Goal: Download file/media

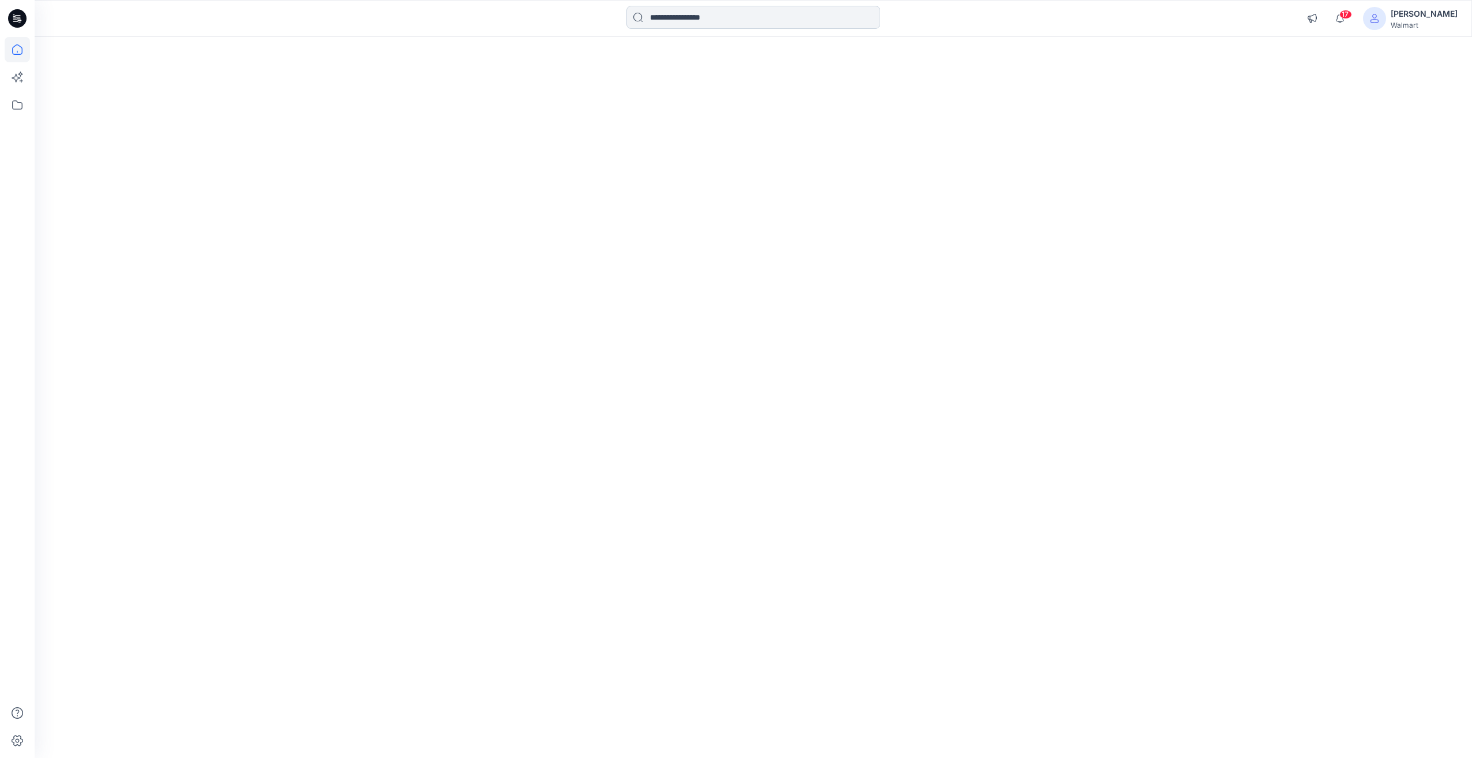
drag, startPoint x: 0, startPoint y: 0, endPoint x: 697, endPoint y: 19, distance: 697.1
click at [697, 19] on input at bounding box center [753, 17] width 254 height 23
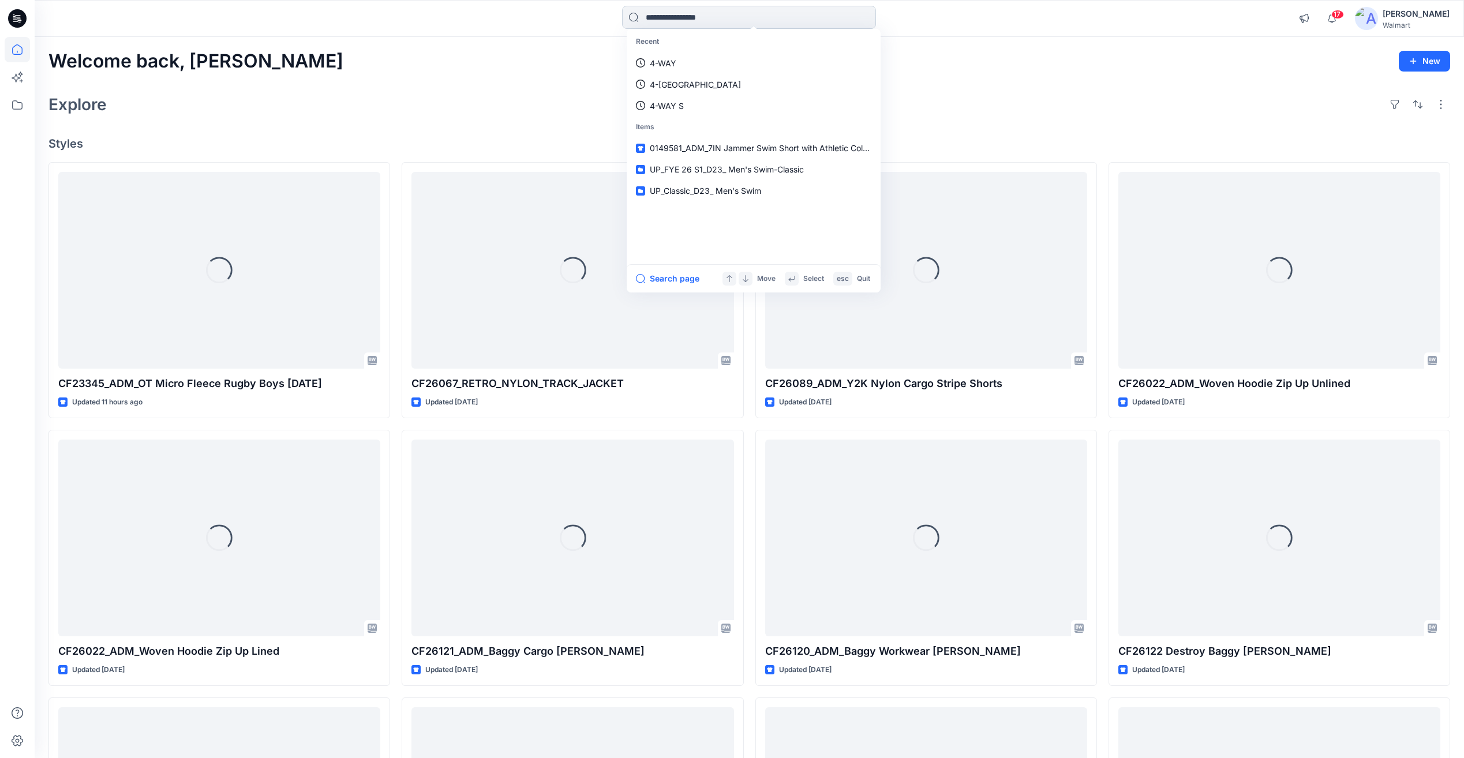
paste input "*******"
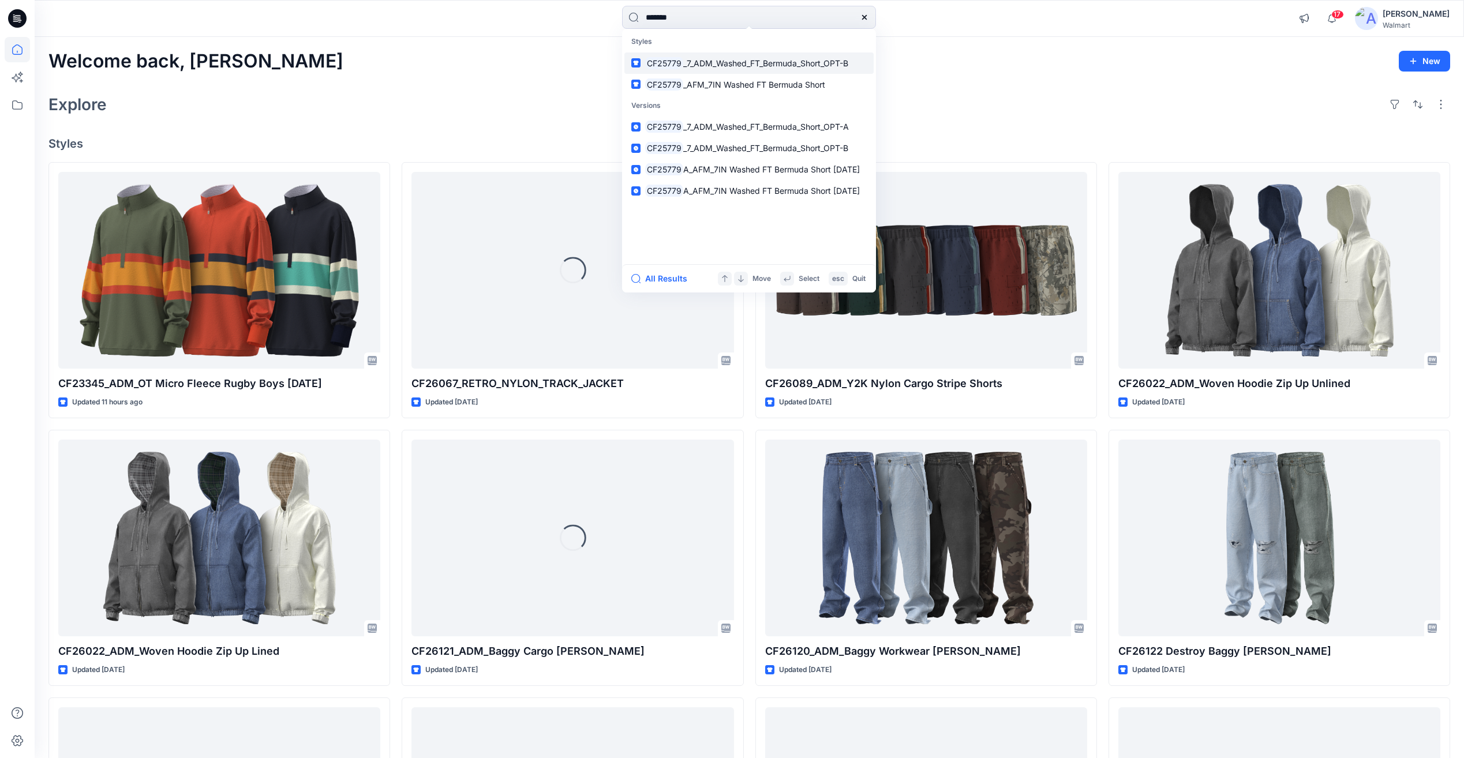
type input "*******"
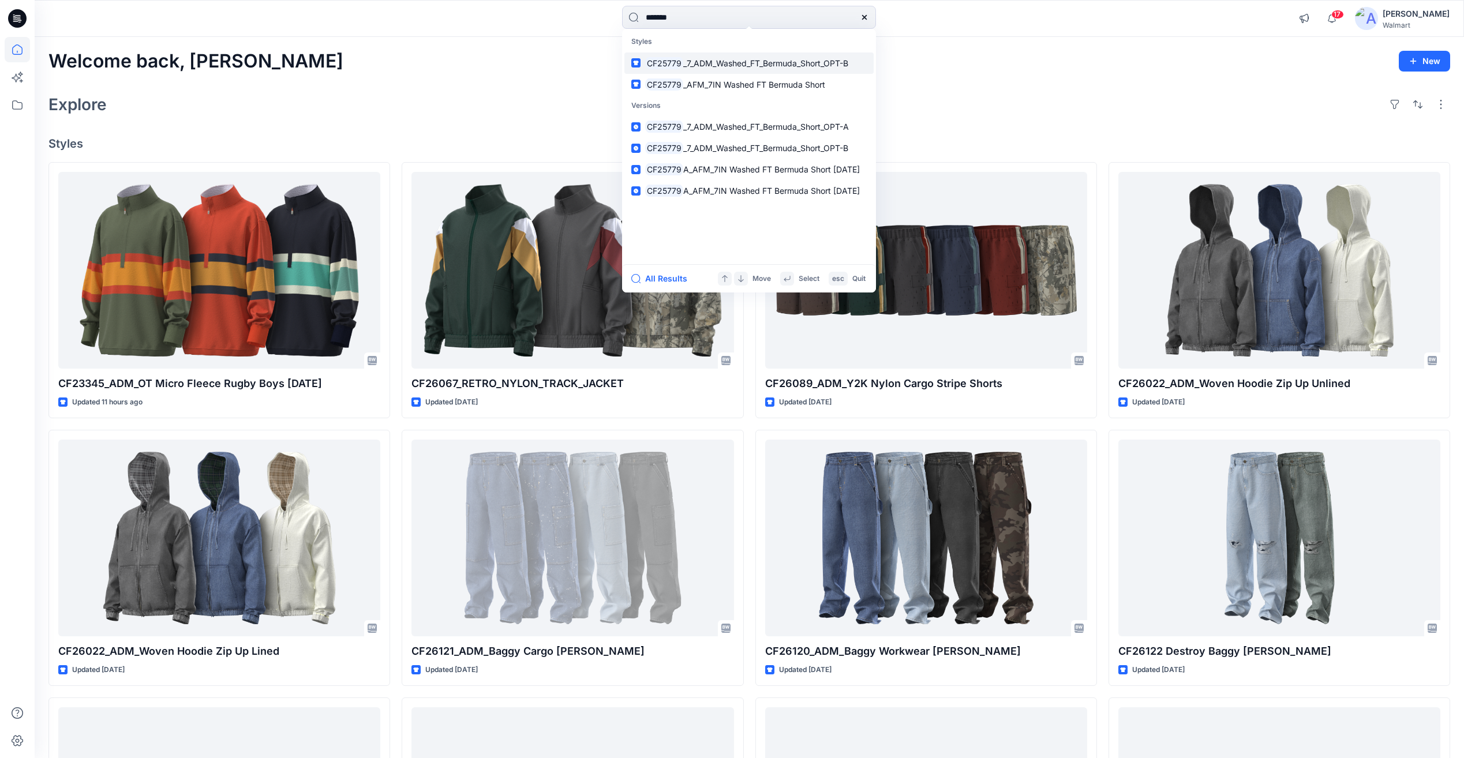
click at [707, 61] on span "_7_ADM_Washed_FT_Bermuda_Short_OPT-B" at bounding box center [765, 63] width 165 height 10
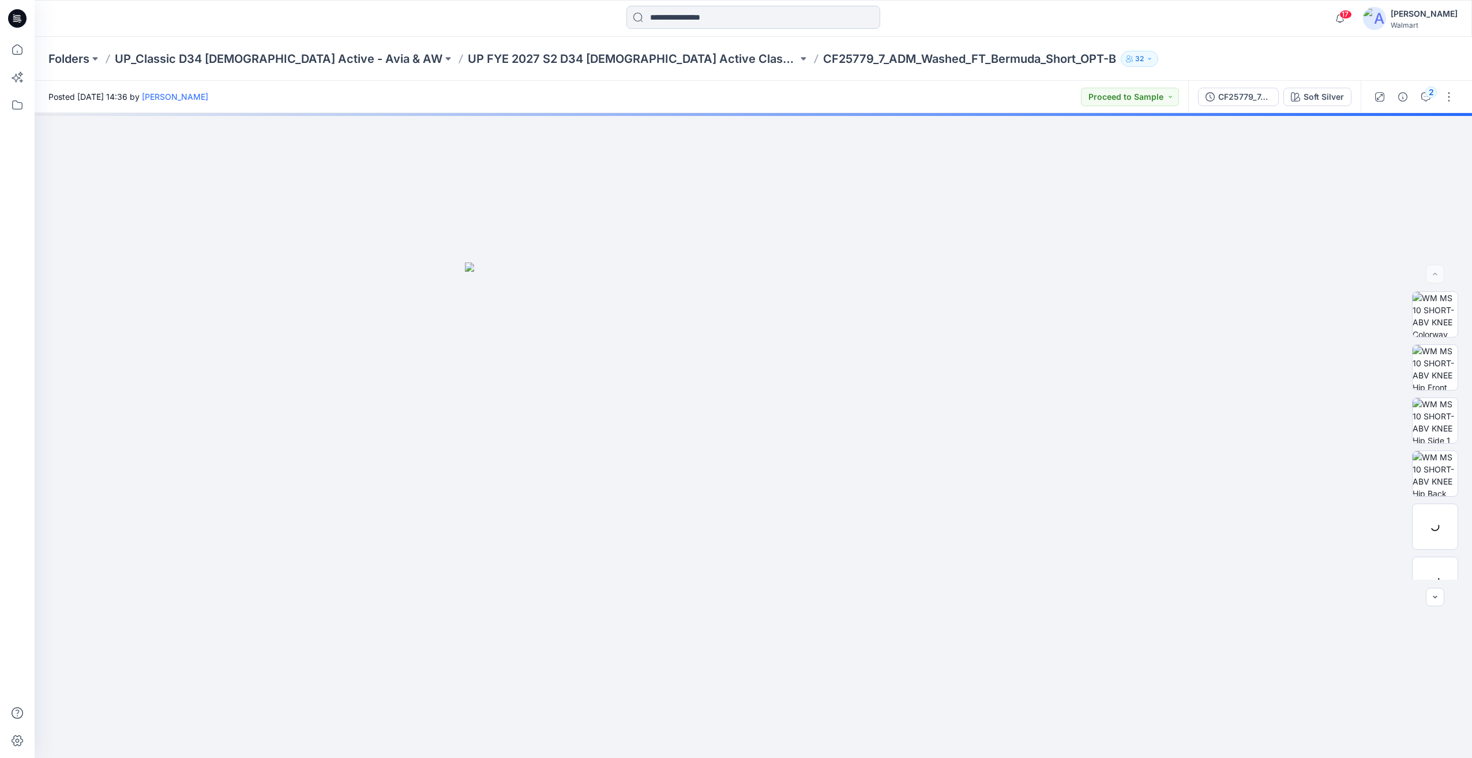
click at [695, 18] on input at bounding box center [753, 17] width 254 height 23
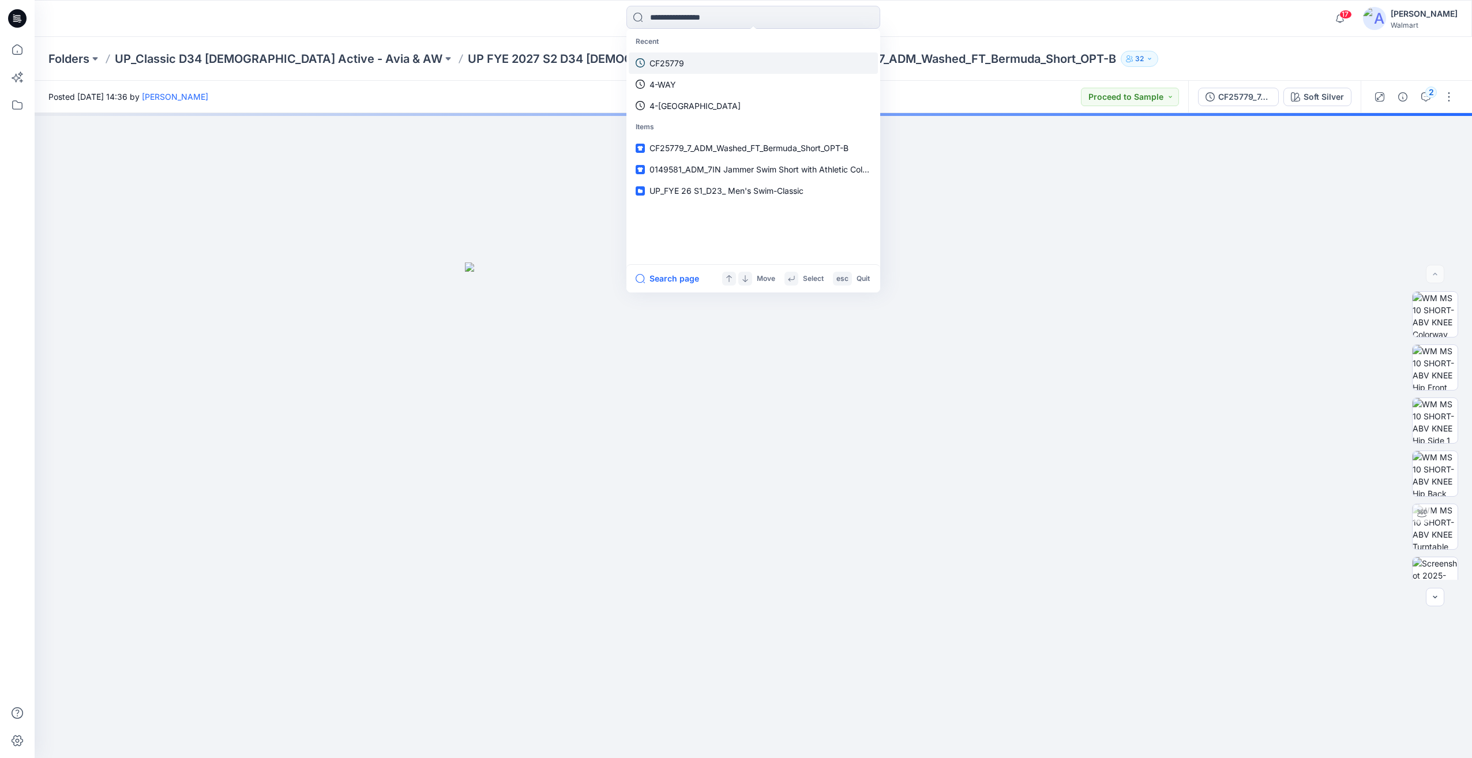
click at [688, 57] on link "CF25779" at bounding box center [753, 62] width 249 height 21
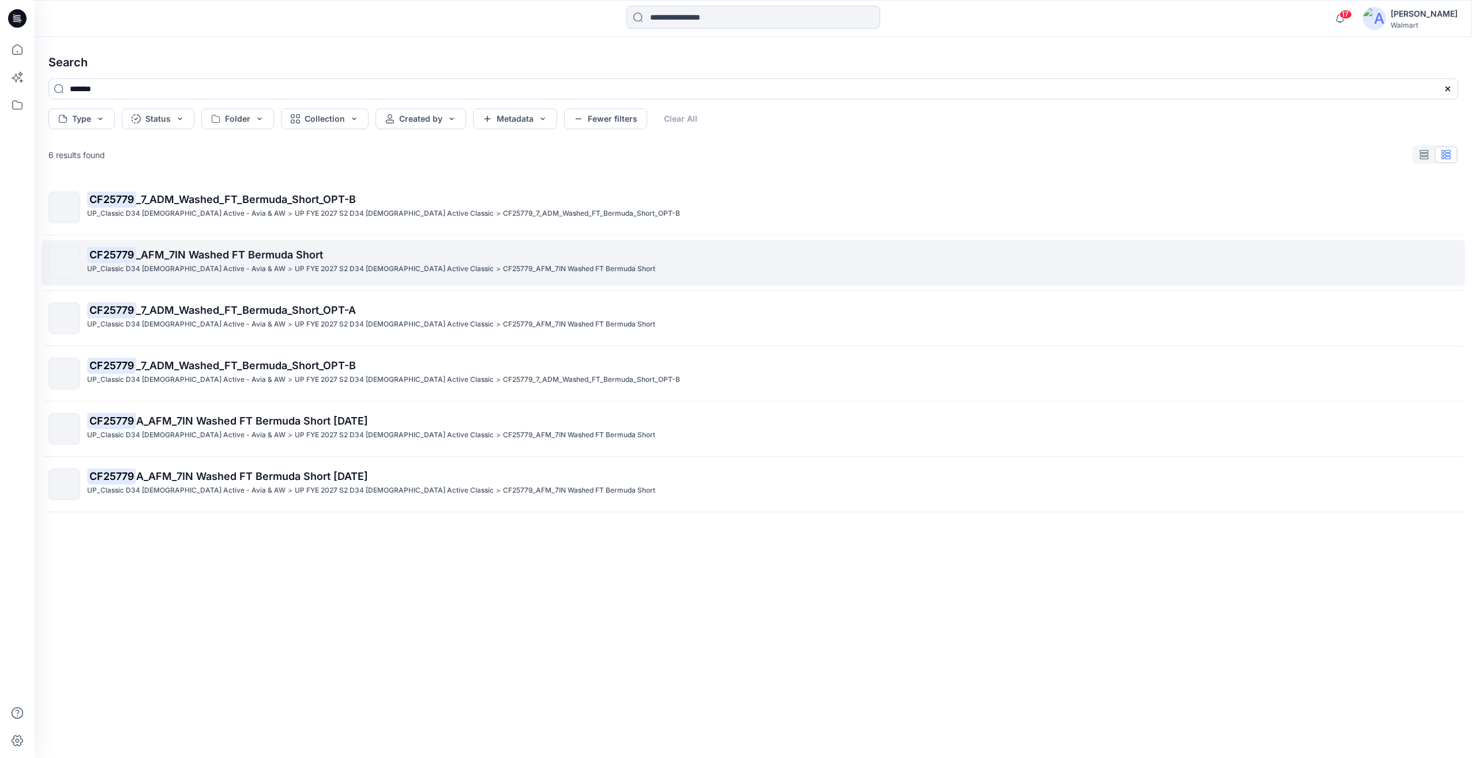
click at [404, 246] on link "CF25779 _AFM_7IN Washed FT Bermuda Short UP_Classic D34 [DEMOGRAPHIC_DATA] Acti…" at bounding box center [754, 263] width 1424 height 46
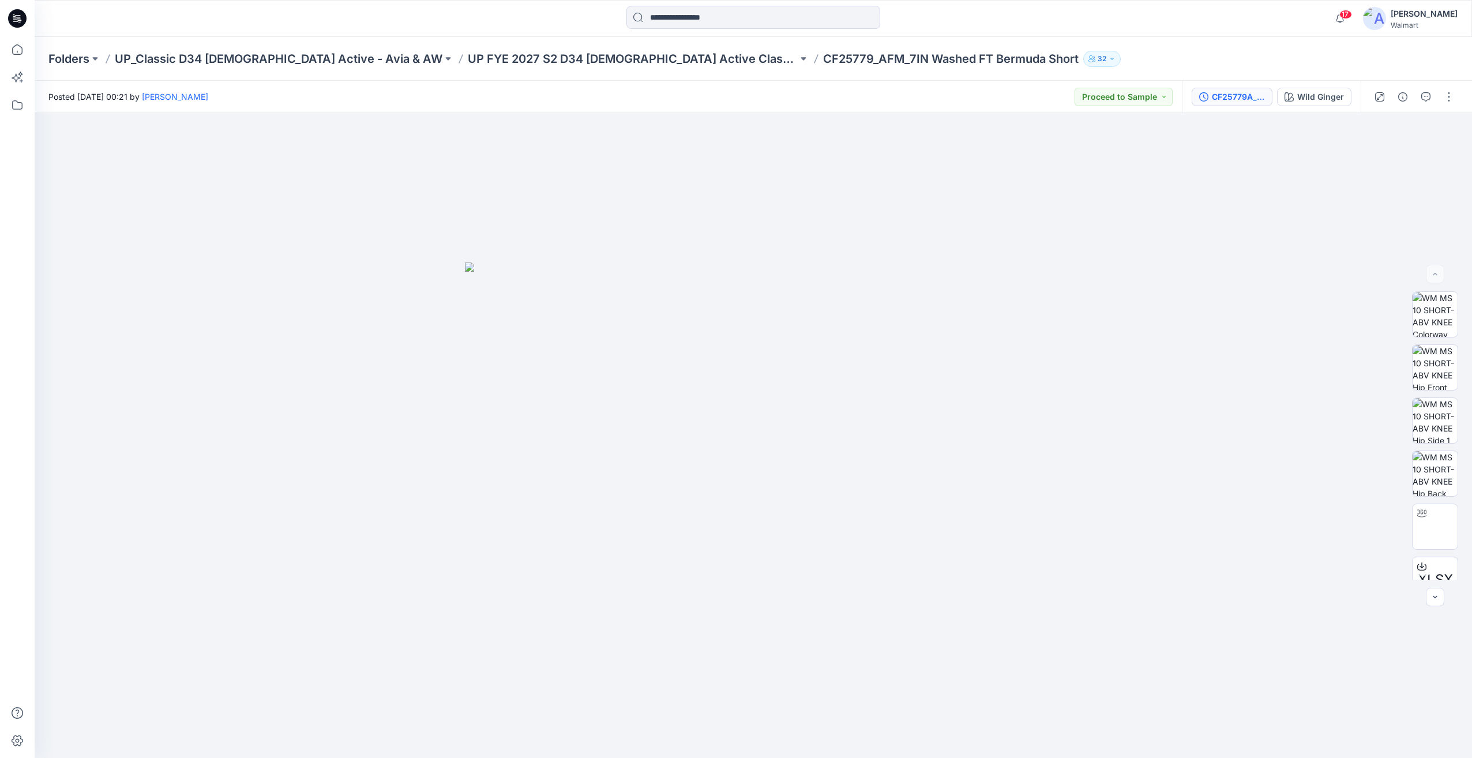
click at [1251, 92] on div "CF25779A_AFM_7IN Washed FT Bermuda Short [DATE]" at bounding box center [1238, 97] width 53 height 13
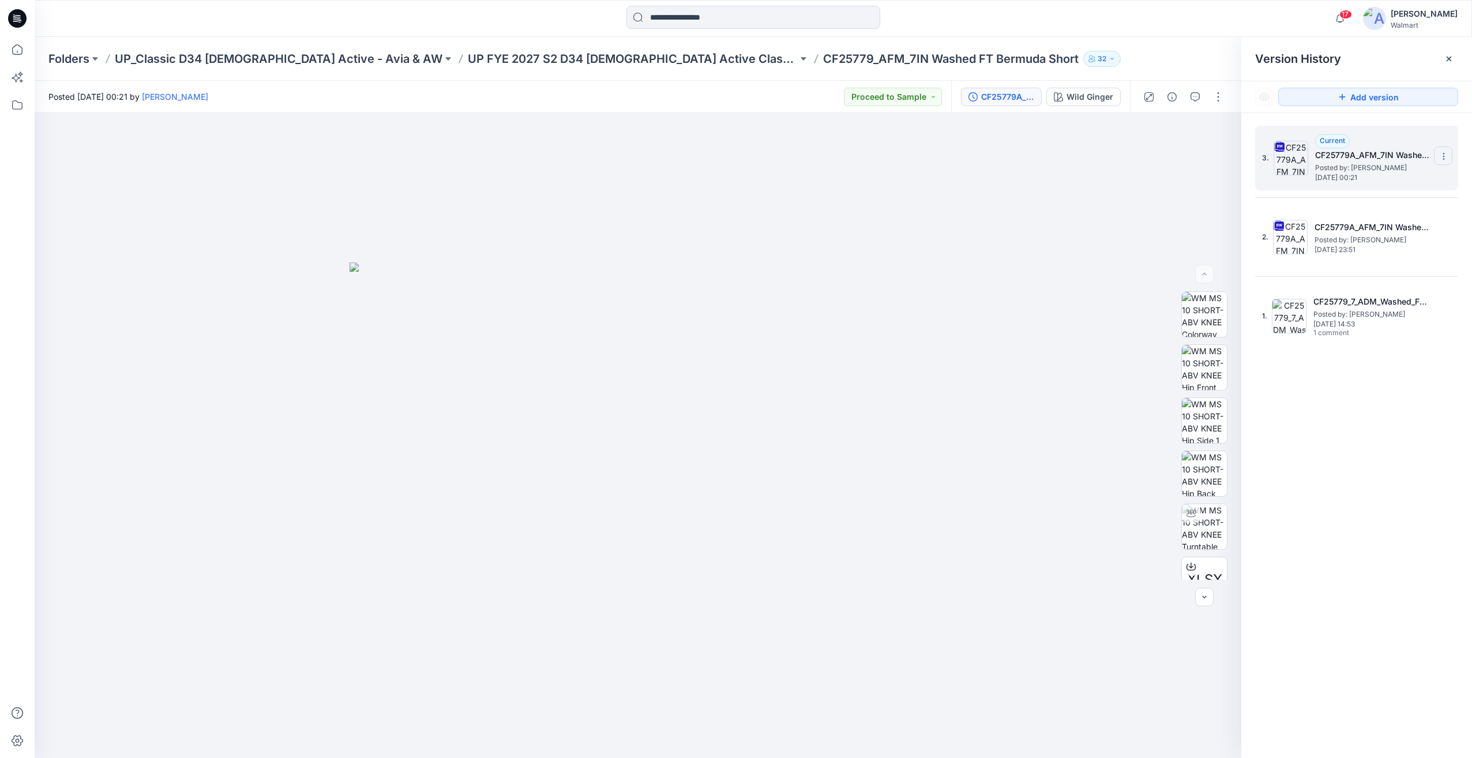
click at [1446, 157] on icon at bounding box center [1443, 156] width 9 height 9
click at [1387, 182] on span "Download Source BW File" at bounding box center [1385, 179] width 97 height 14
